Goal: Task Accomplishment & Management: Manage account settings

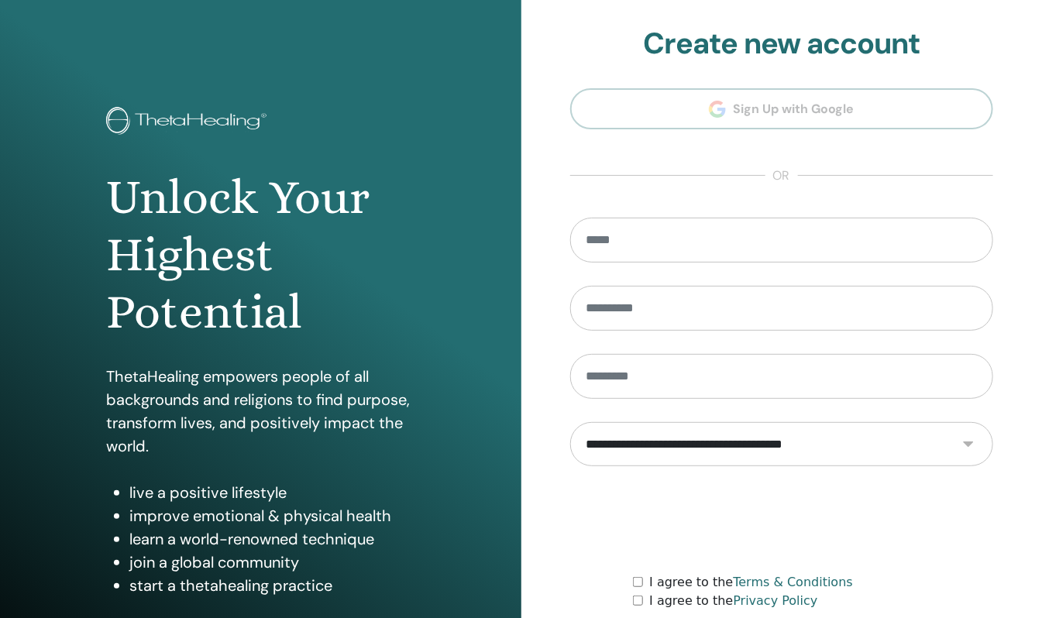
scroll to position [125, 0]
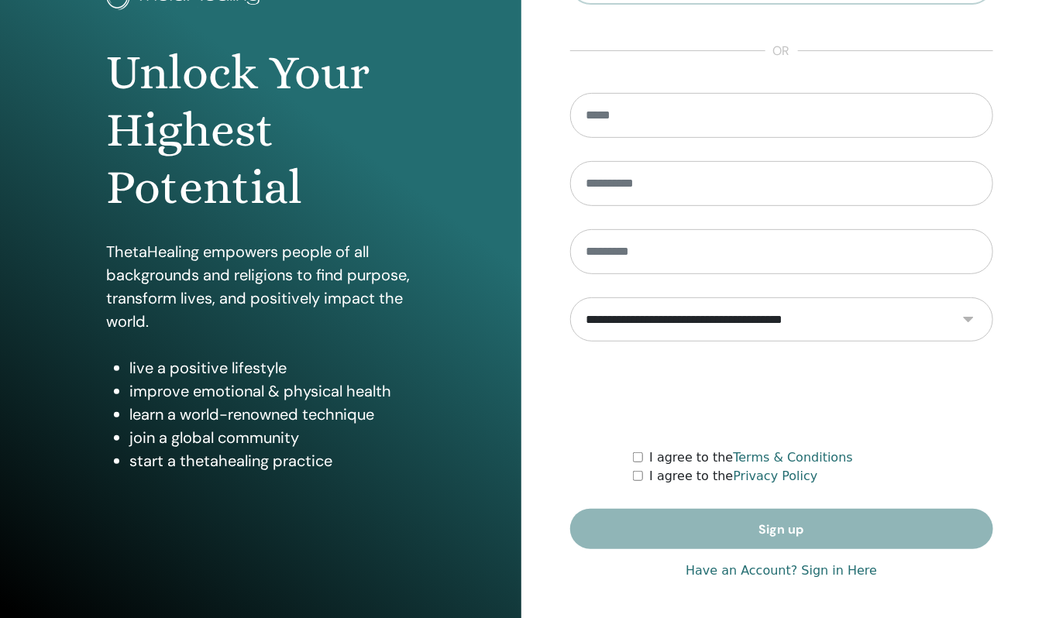
type input "**********"
click at [774, 570] on link "Have an Account? Sign in Here" at bounding box center [780, 571] width 191 height 19
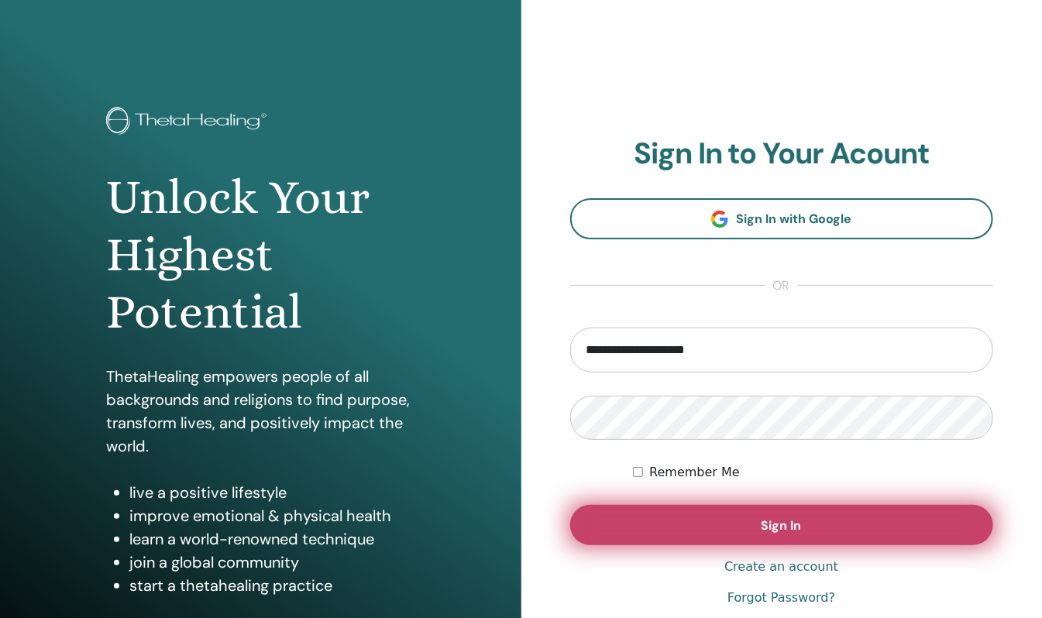
click at [779, 526] on span "Sign In" at bounding box center [781, 525] width 40 height 16
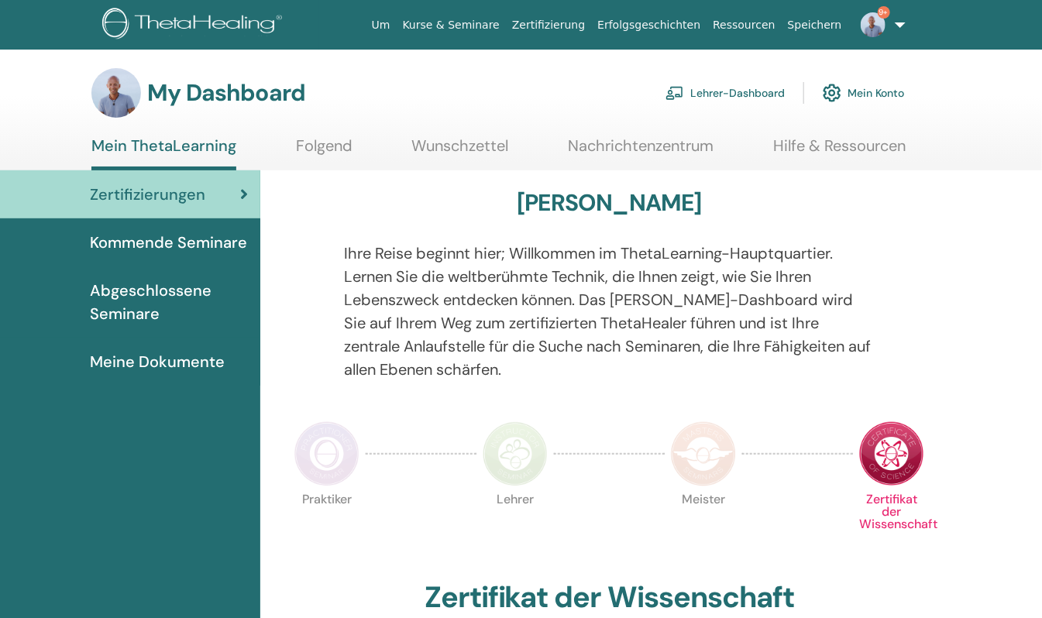
click at [761, 84] on link "Lehrer-Dashboard" at bounding box center [724, 93] width 119 height 34
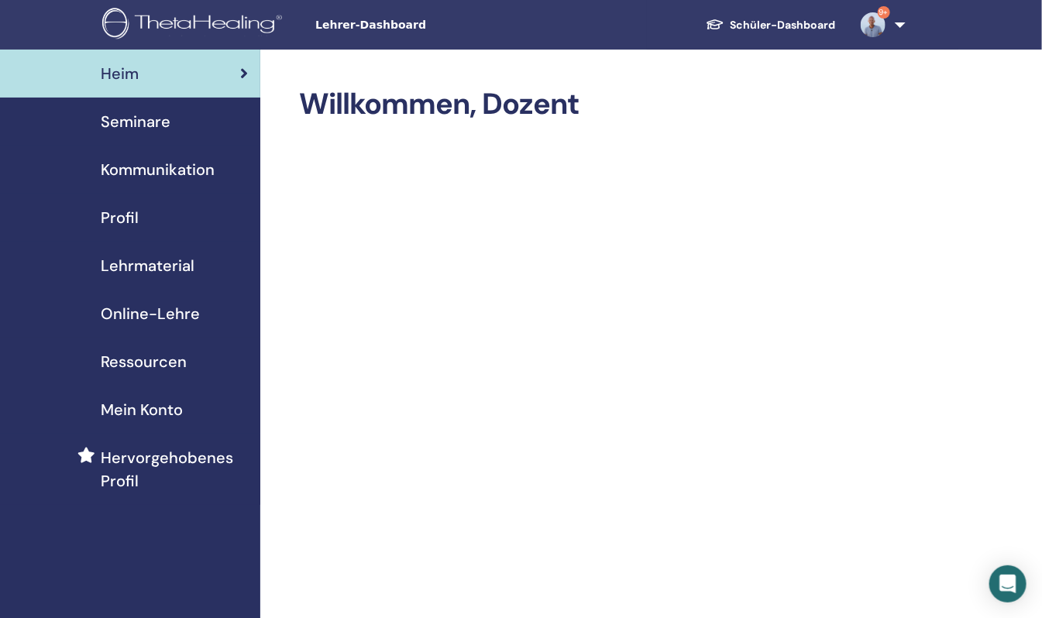
click at [142, 122] on span "Seminare" at bounding box center [136, 121] width 70 height 23
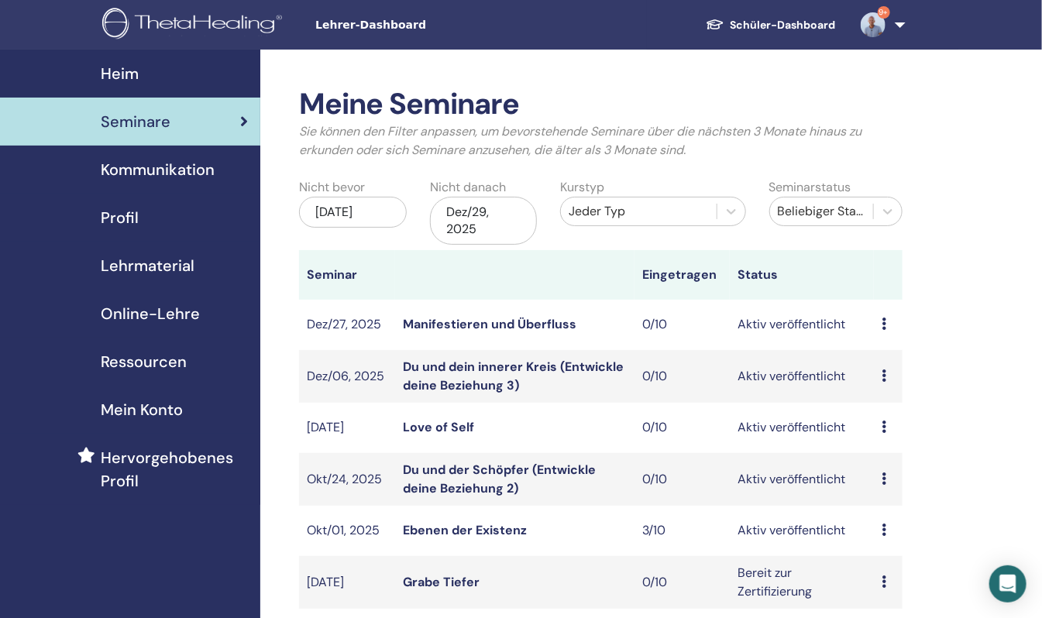
scroll to position [154, 0]
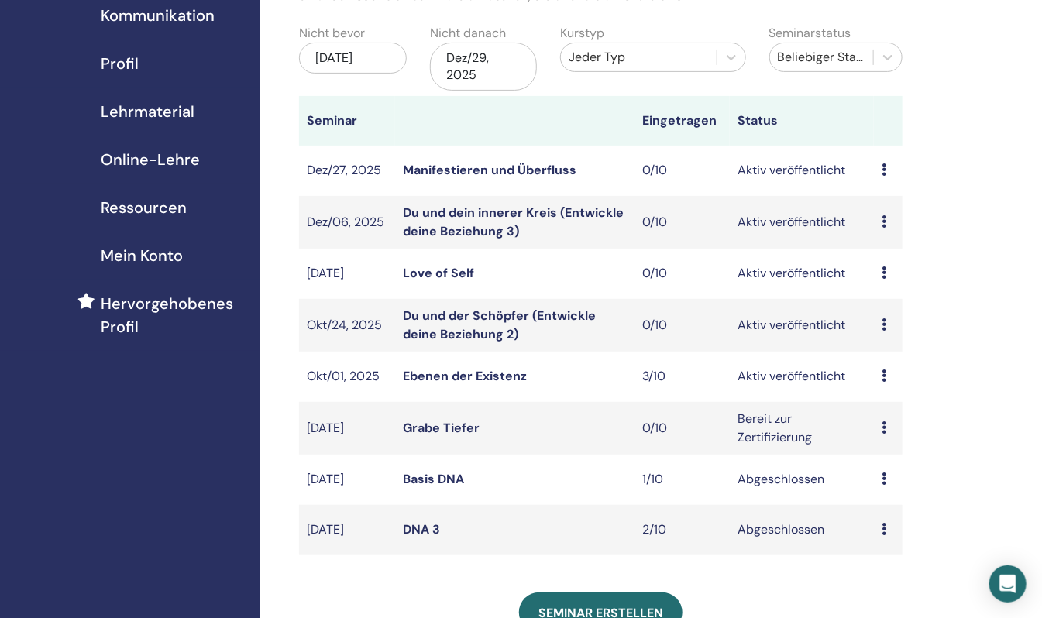
click at [479, 372] on link "Ebenen der Existenz" at bounding box center [465, 376] width 124 height 16
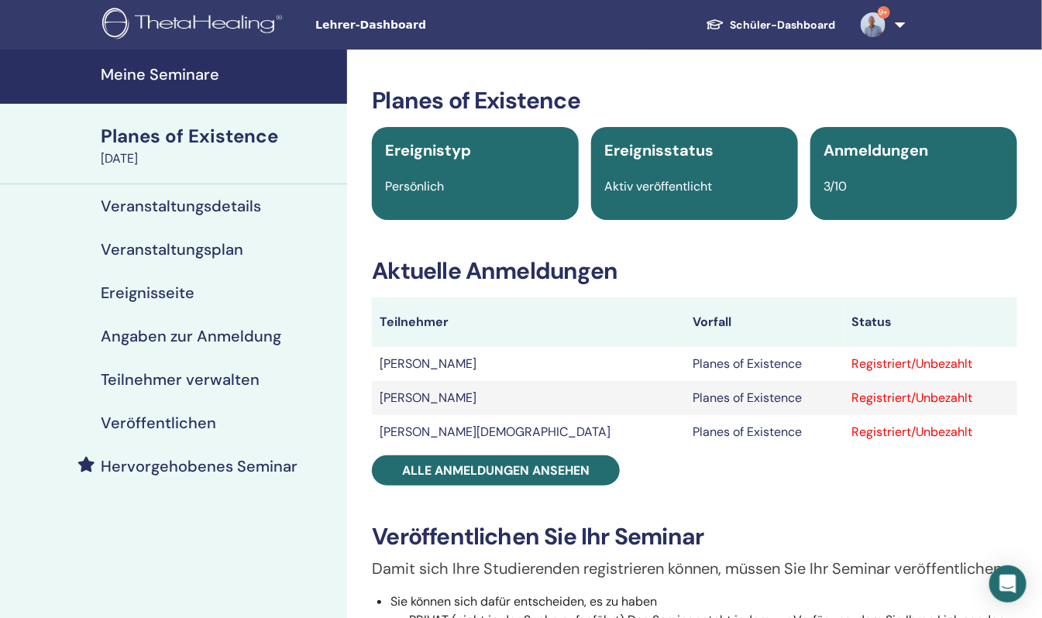
click at [156, 384] on h4 "Teilnehmer verwalten" at bounding box center [180, 379] width 159 height 19
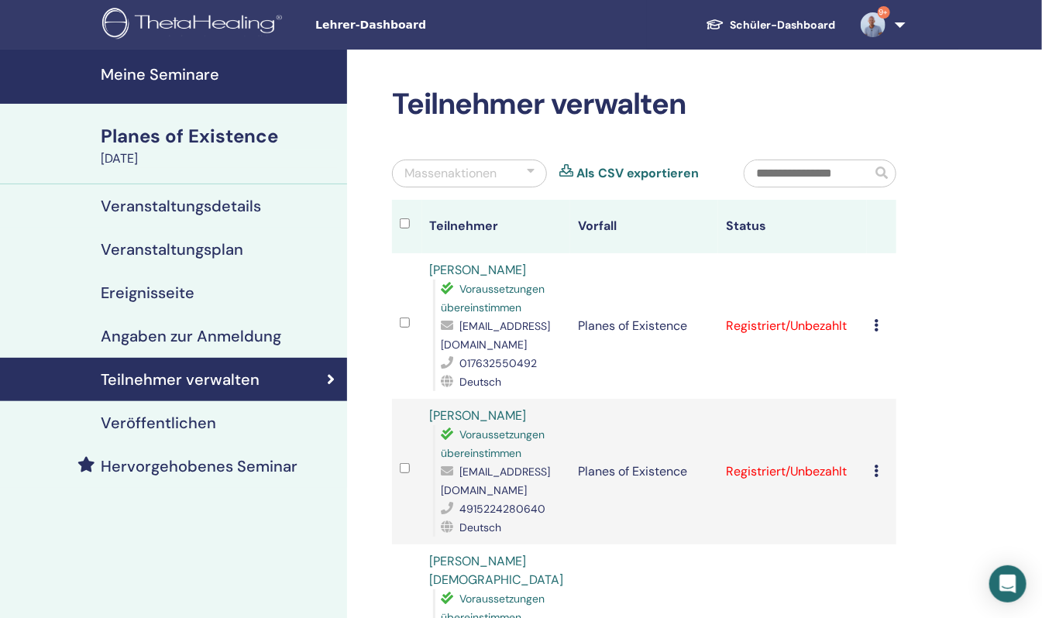
click at [882, 317] on div "Registrierung stornieren Keine automatische Zertifizierung durchführen Als beza…" at bounding box center [881, 326] width 14 height 19
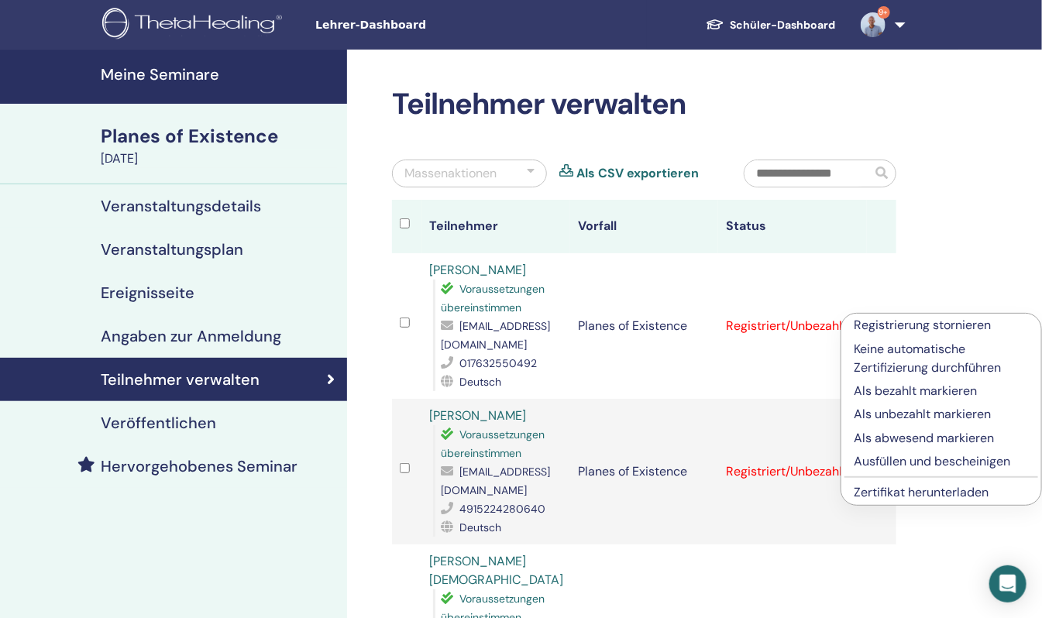
click at [891, 387] on p "Als bezahlt markieren" at bounding box center [941, 391] width 175 height 19
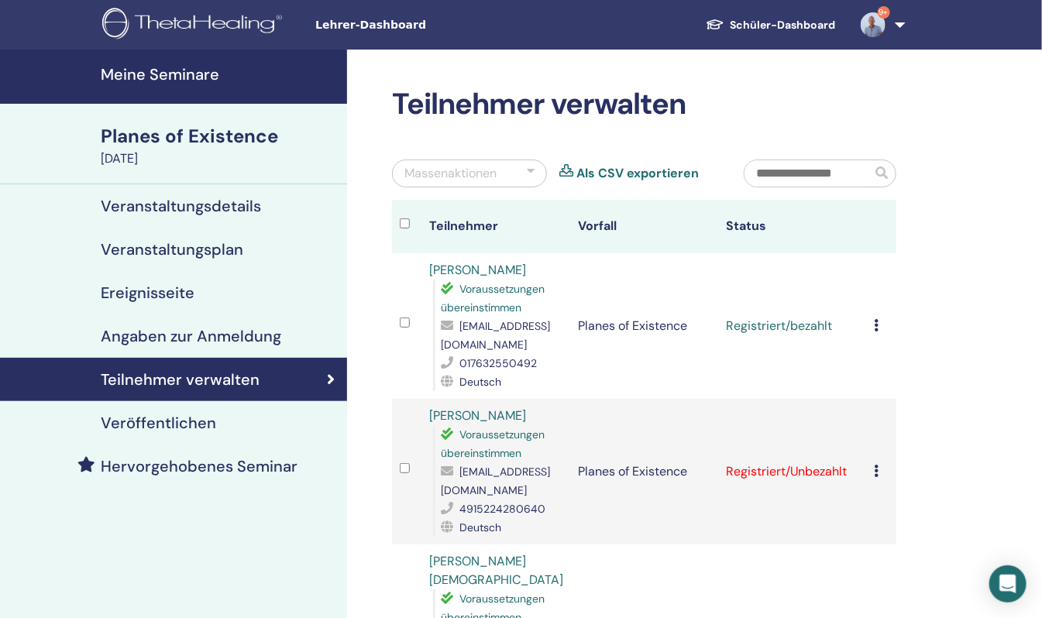
click at [878, 465] on icon at bounding box center [876, 471] width 5 height 12
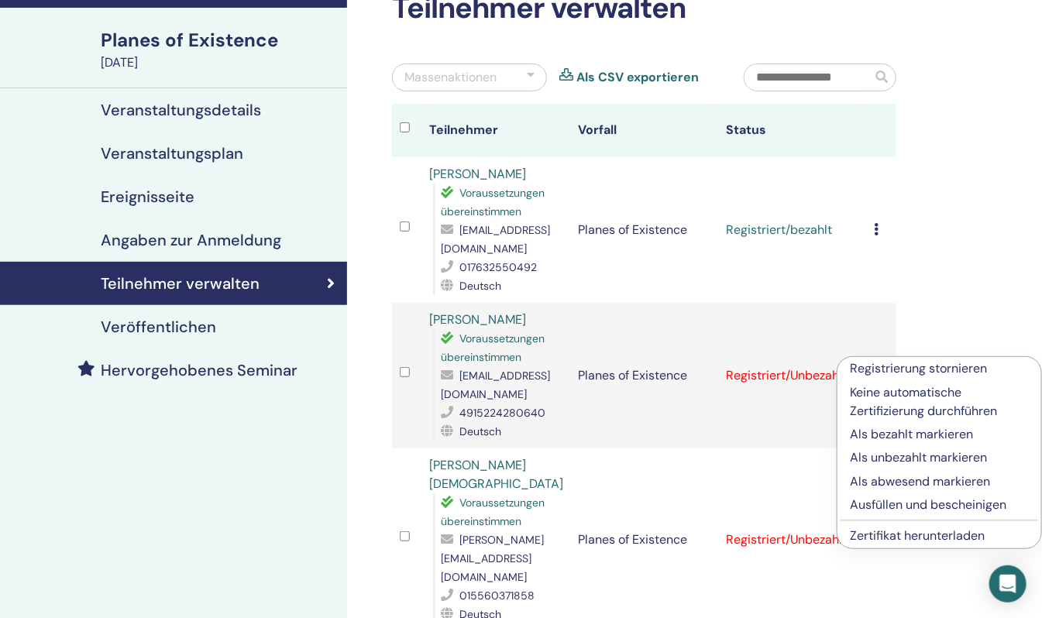
scroll to position [154, 0]
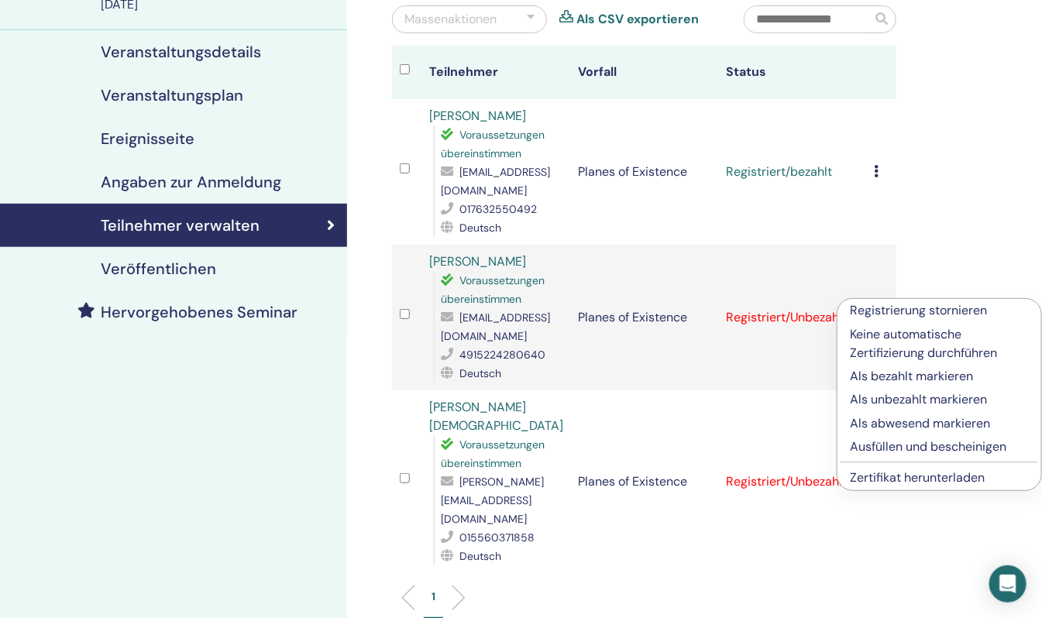
click at [888, 376] on p "Als bezahlt markieren" at bounding box center [939, 376] width 179 height 19
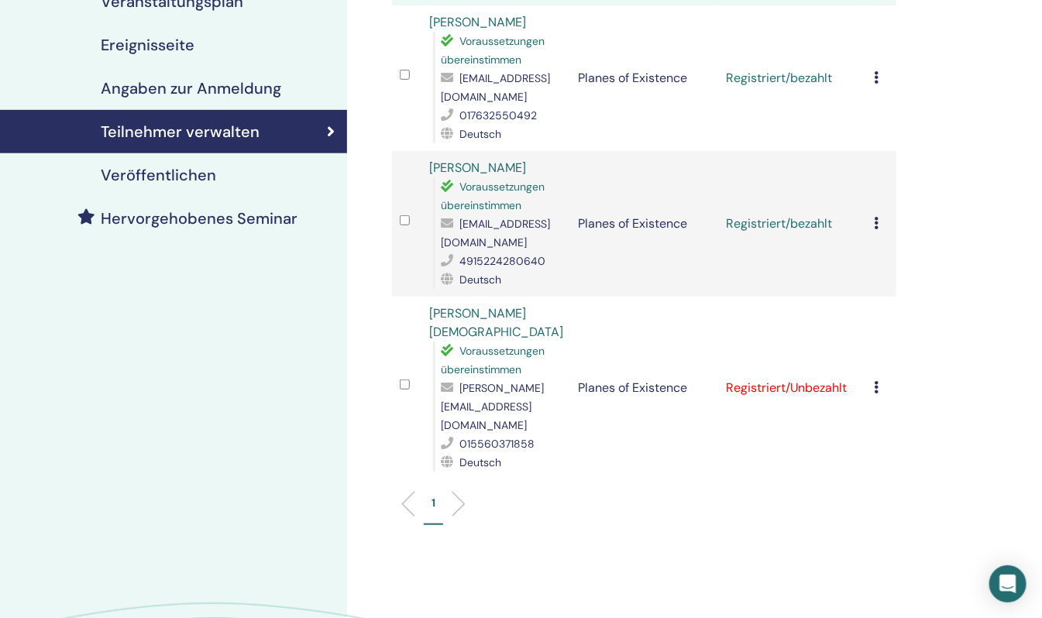
scroll to position [309, 0]
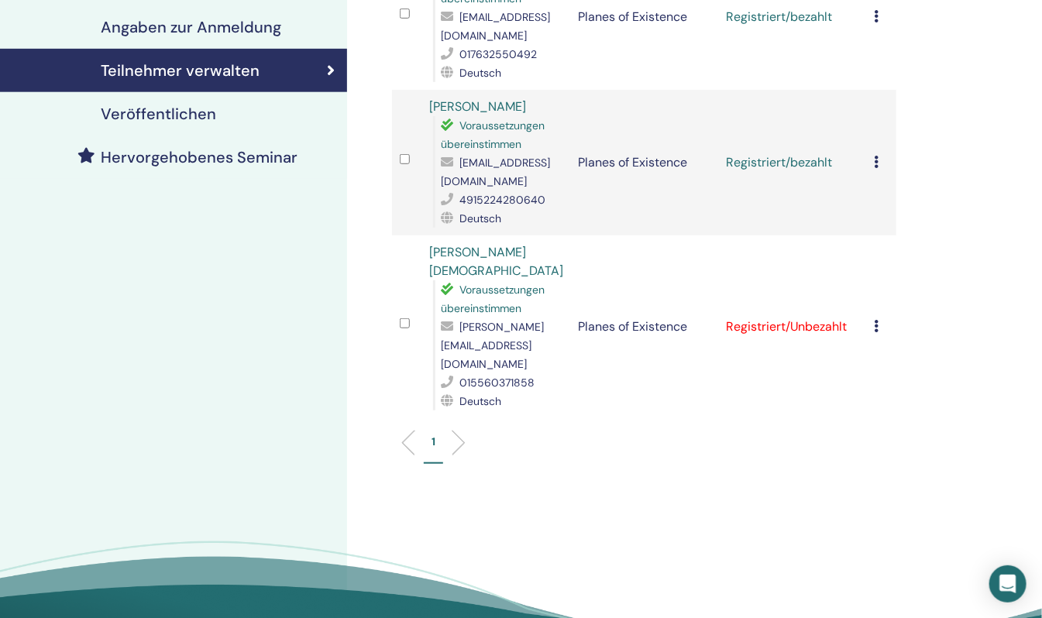
click at [878, 320] on icon at bounding box center [876, 326] width 5 height 12
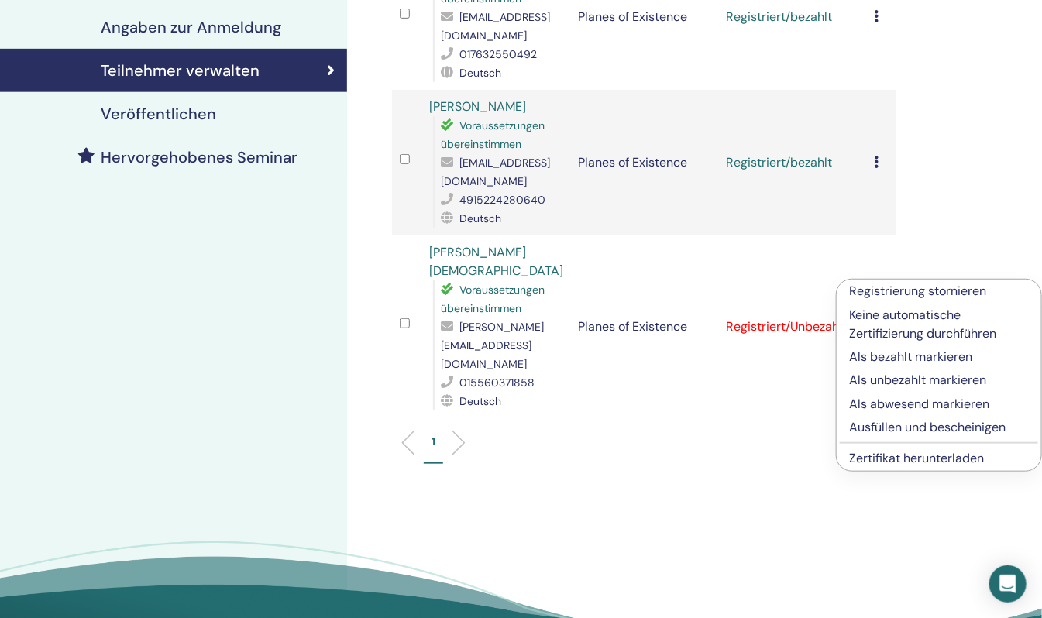
click at [886, 354] on p "Als bezahlt markieren" at bounding box center [939, 357] width 180 height 19
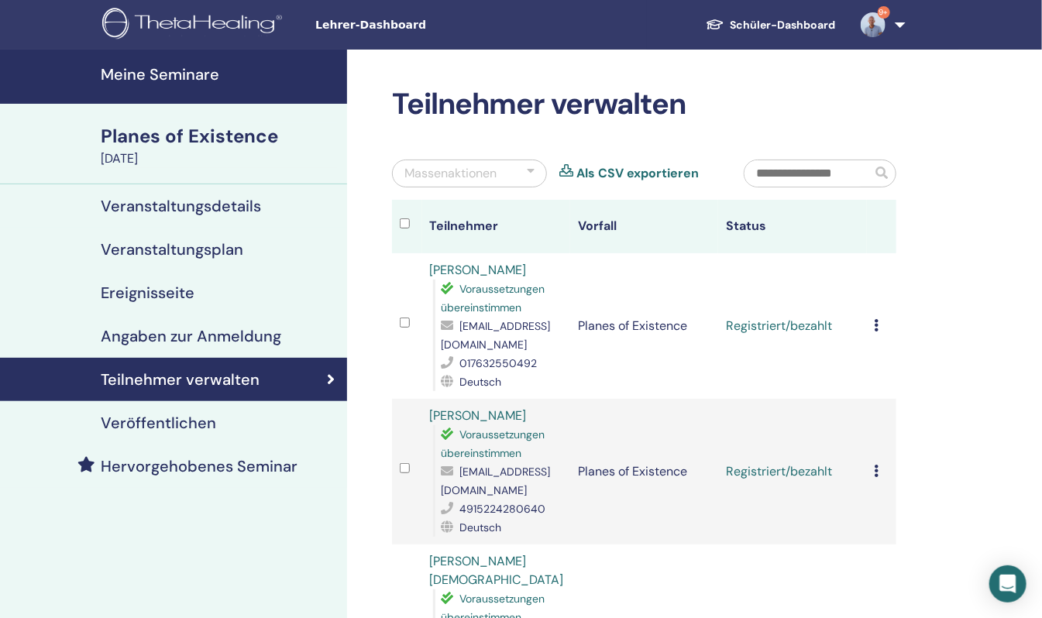
click at [879, 317] on div "Registrierung stornieren Keine automatische Zertifizierung durchführen Als beza…" at bounding box center [881, 326] width 14 height 19
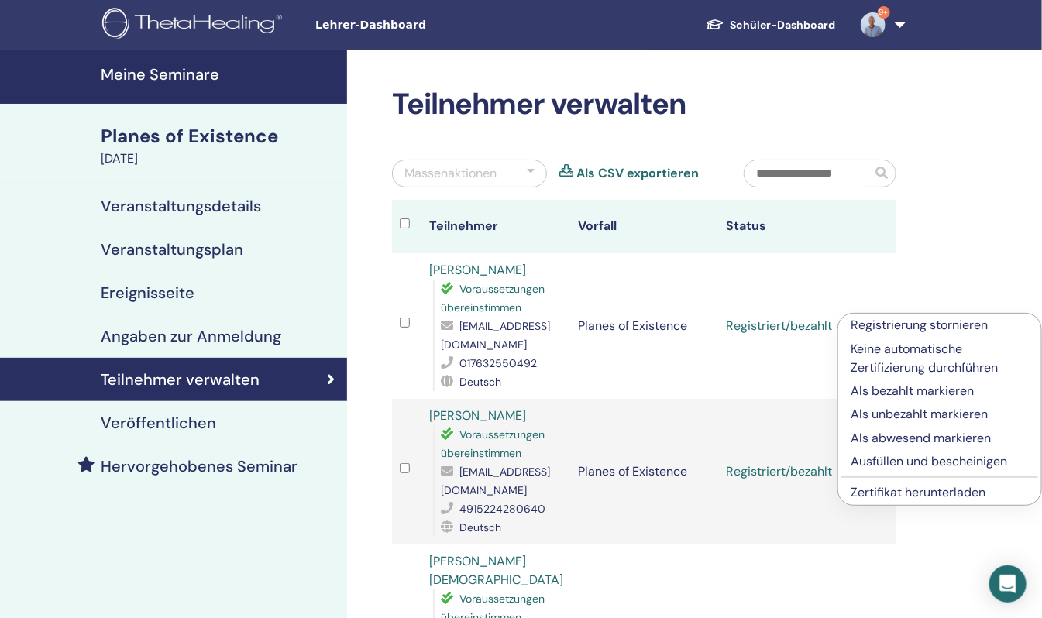
click at [906, 494] on link "Zertifikat herunterladen" at bounding box center [917, 492] width 135 height 16
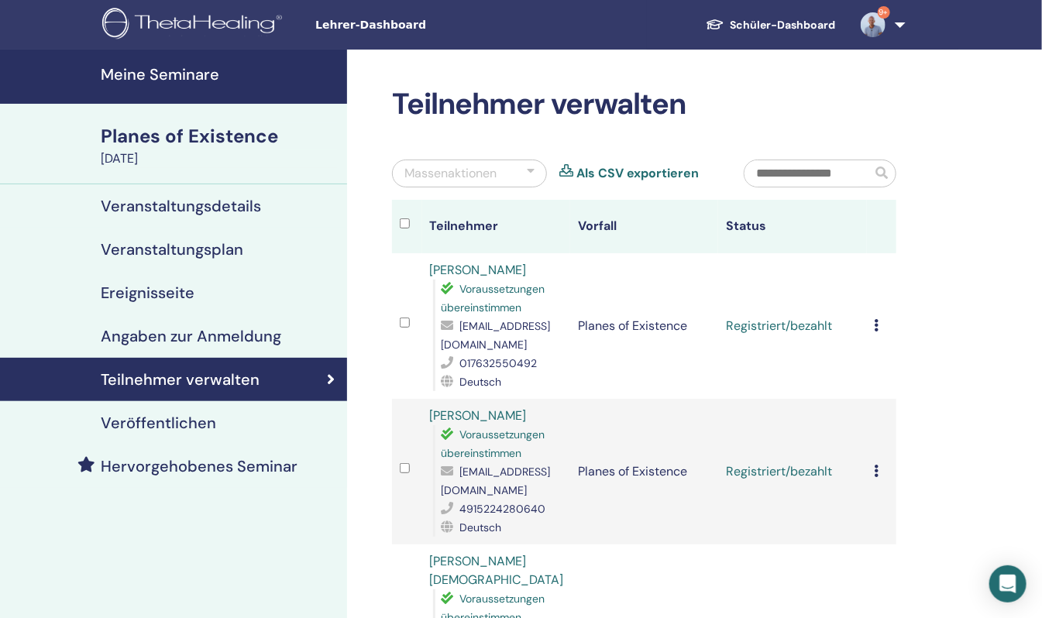
click at [876, 465] on icon at bounding box center [876, 471] width 5 height 12
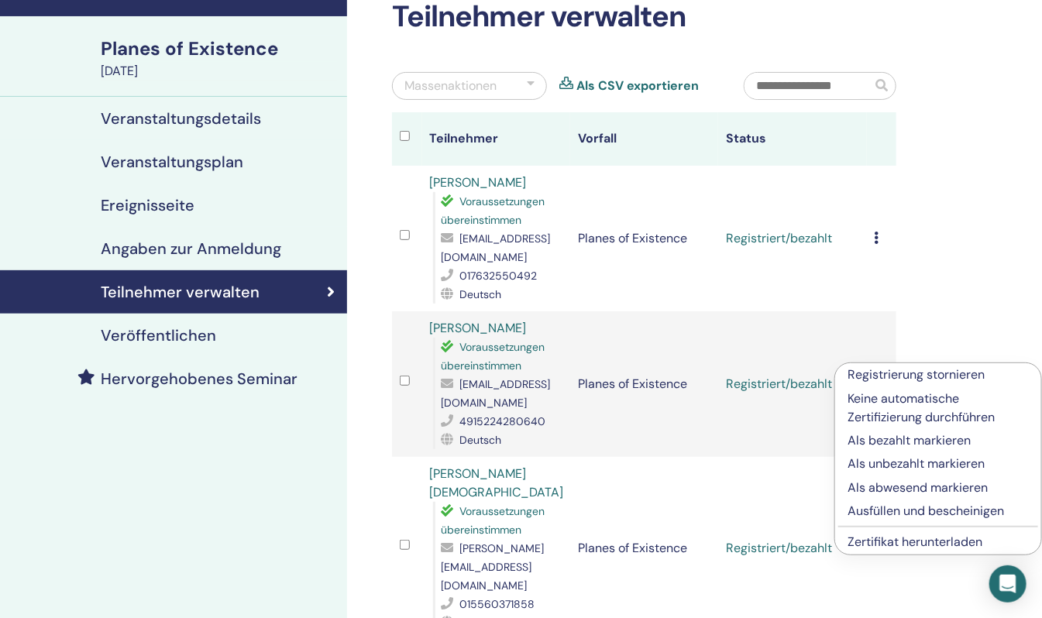
scroll to position [154, 0]
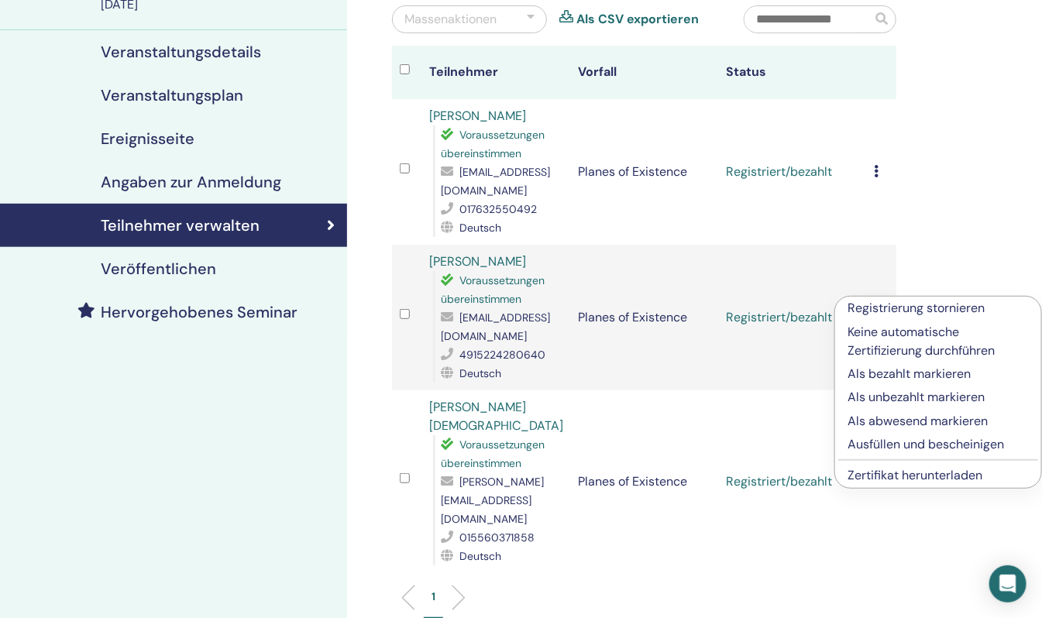
click at [894, 469] on link "Zertifikat herunterladen" at bounding box center [914, 475] width 135 height 16
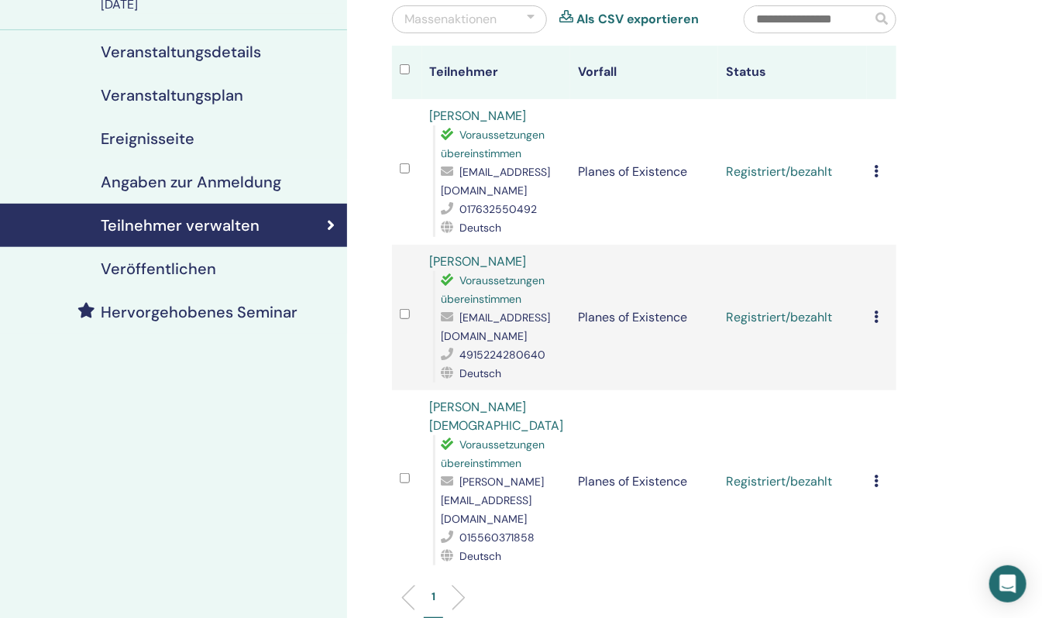
click at [872, 435] on td "Registrierung stornieren Keine automatische Zertifizierung durchführen Als beza…" at bounding box center [881, 481] width 29 height 183
click at [881, 472] on div "Registrierung stornieren Keine automatische Zertifizierung durchführen Als beza…" at bounding box center [881, 481] width 14 height 19
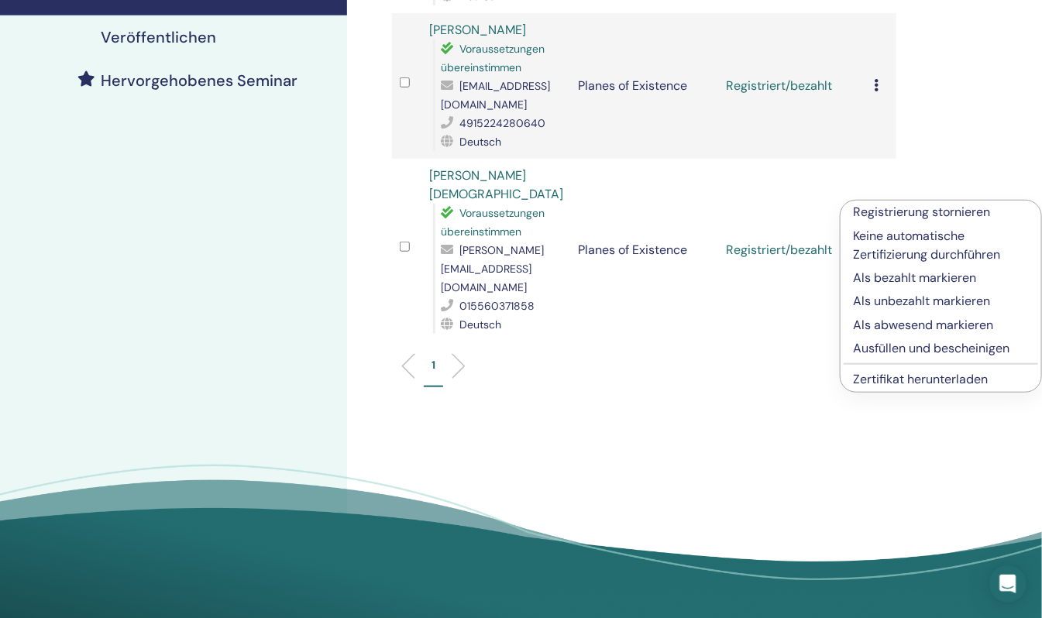
scroll to position [387, 0]
click at [903, 376] on link "Zertifikat herunterladen" at bounding box center [920, 378] width 135 height 16
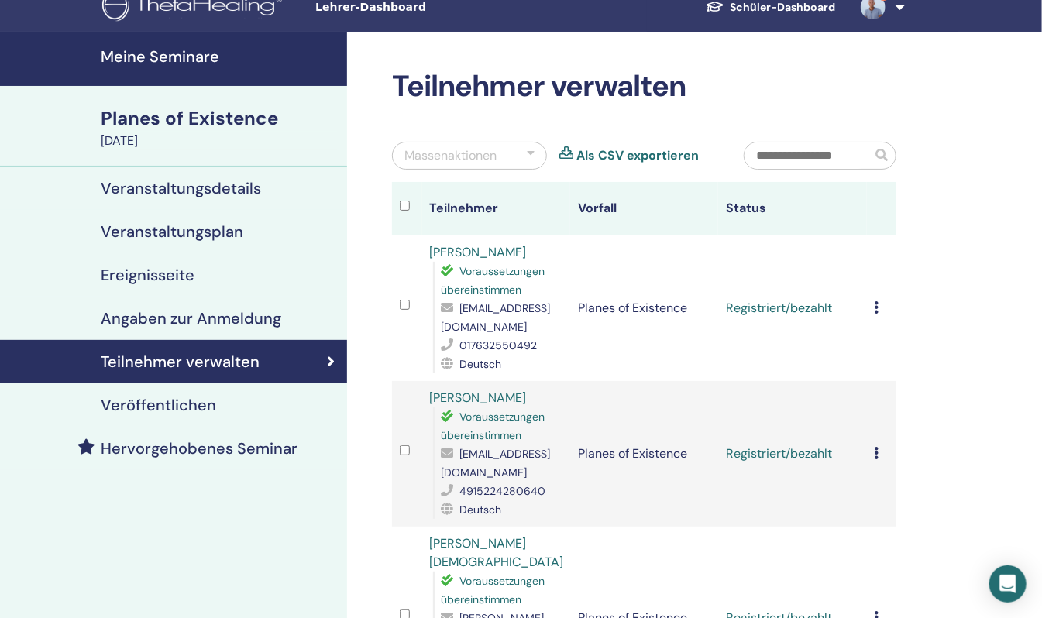
scroll to position [0, 0]
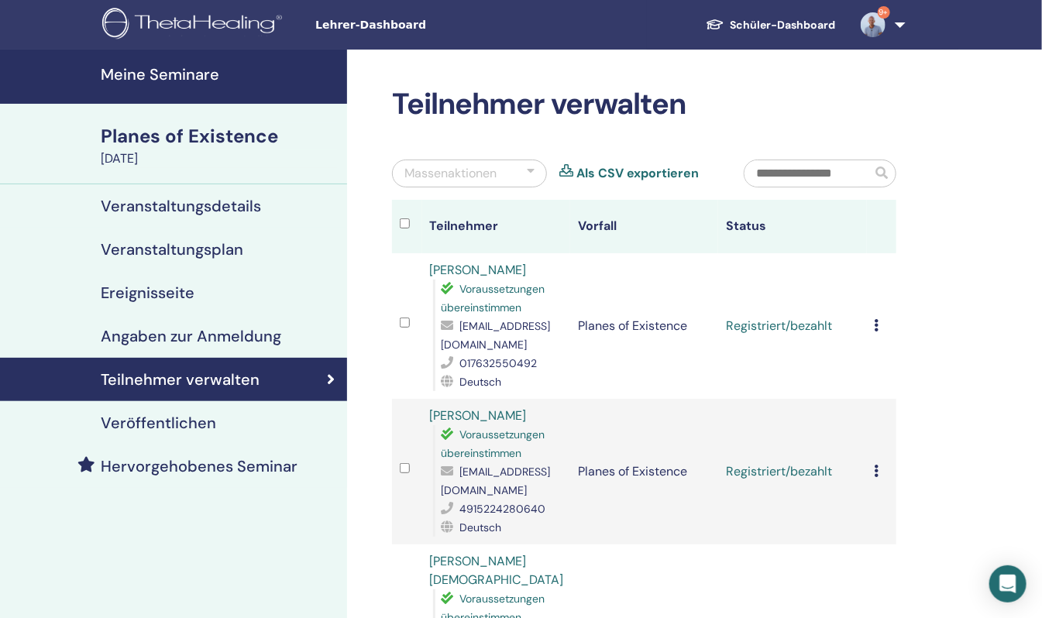
click at [907, 21] on link "9+" at bounding box center [880, 25] width 64 height 50
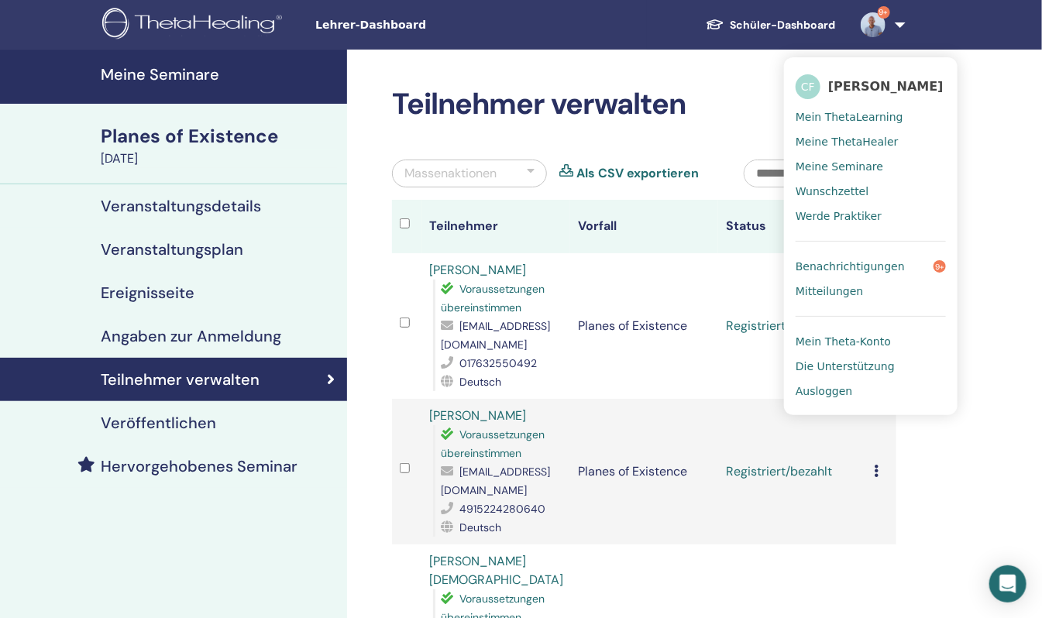
click at [827, 397] on span "Ausloggen" at bounding box center [823, 391] width 57 height 14
